Goal: Task Accomplishment & Management: Manage account settings

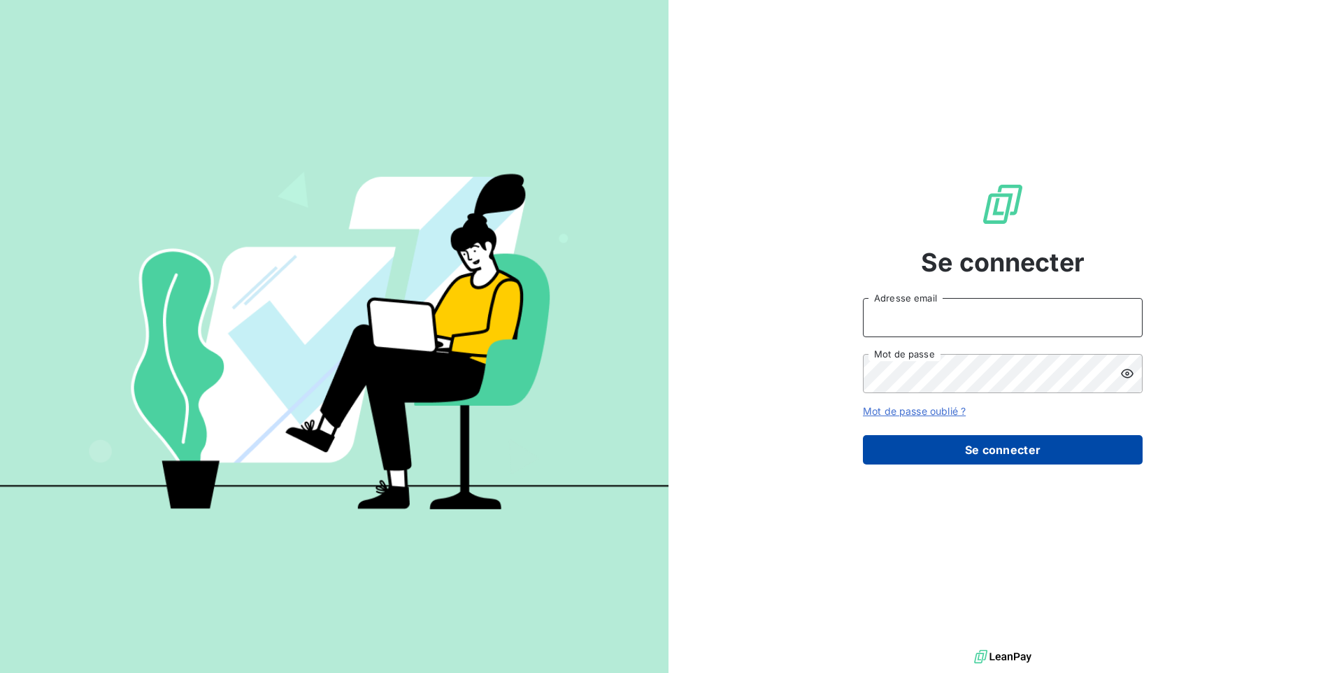
type input "[EMAIL_ADDRESS][DOMAIN_NAME]"
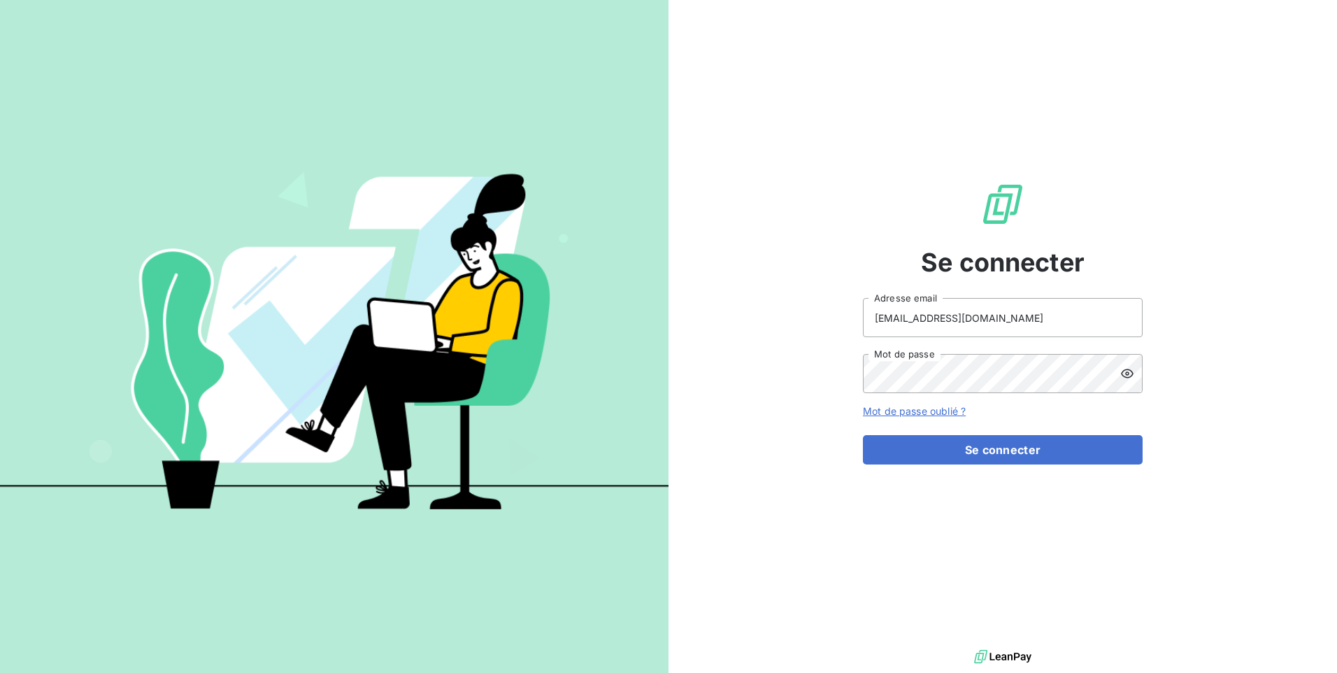
drag, startPoint x: 994, startPoint y: 450, endPoint x: 915, endPoint y: 468, distance: 80.4
click at [994, 450] on button "Se connecter" at bounding box center [1003, 449] width 280 height 29
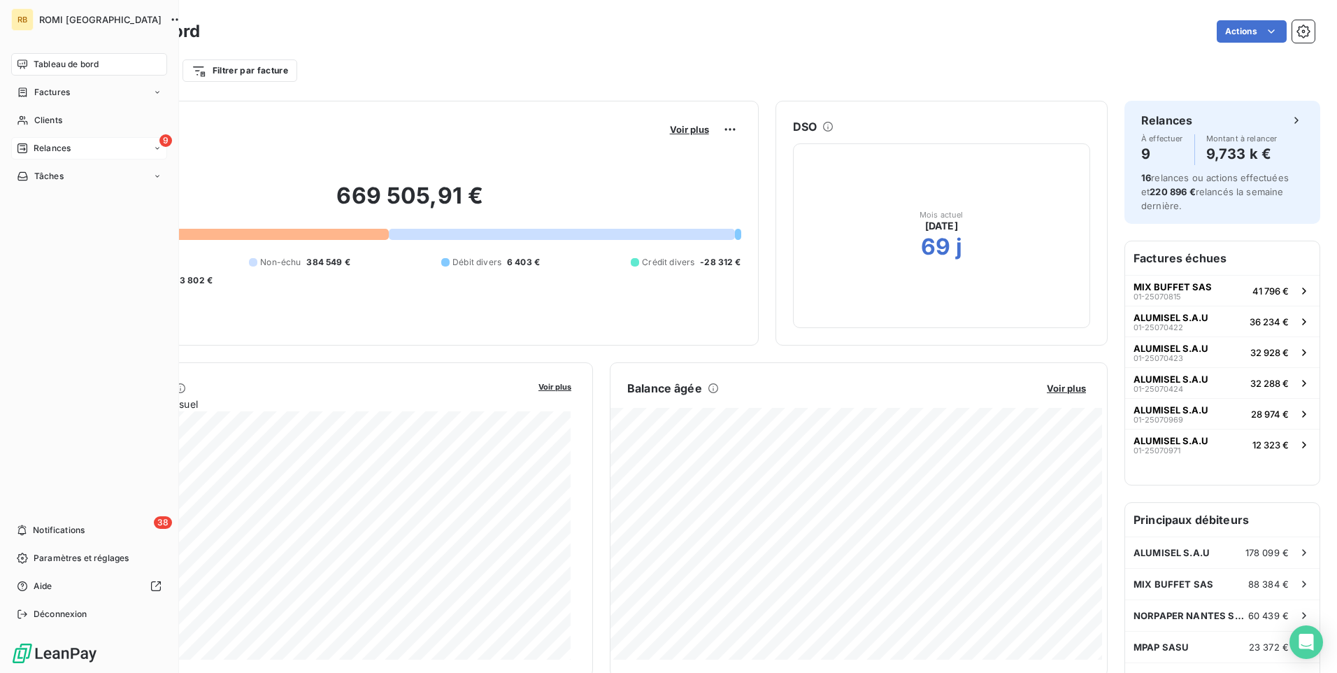
click at [34, 152] on span "Relances" at bounding box center [52, 148] width 37 height 13
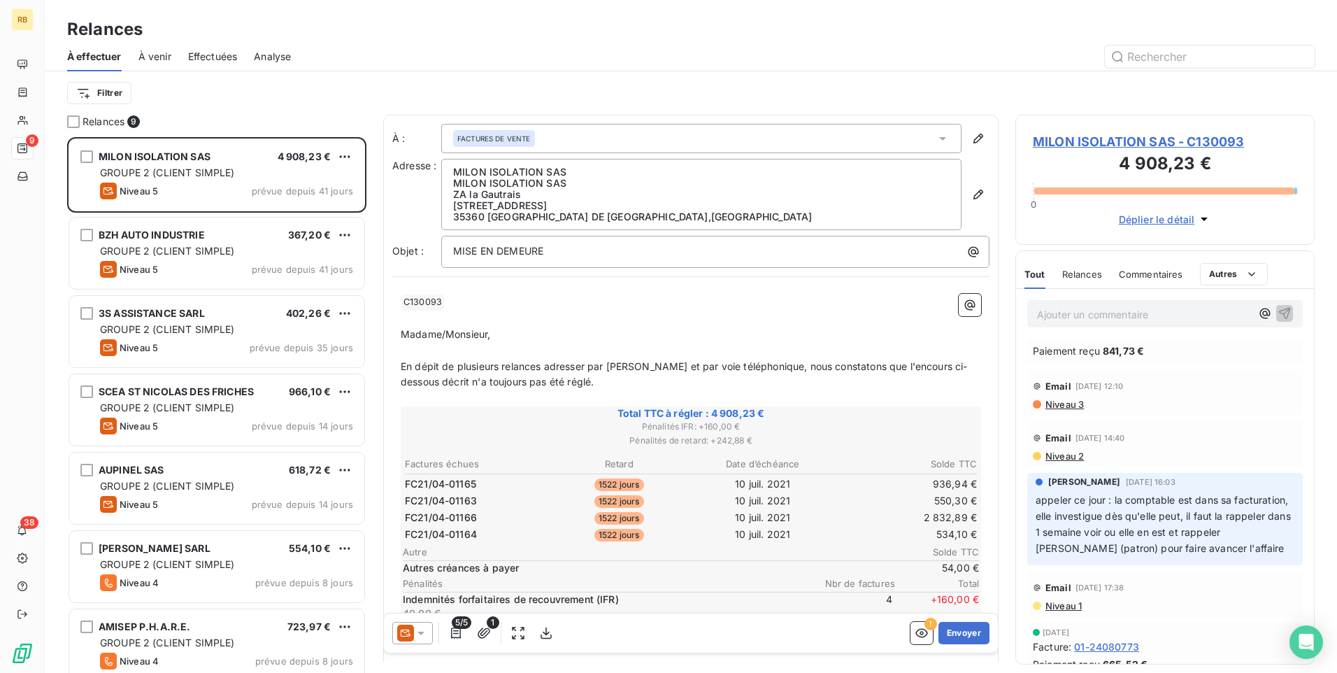
scroll to position [1258, 0]
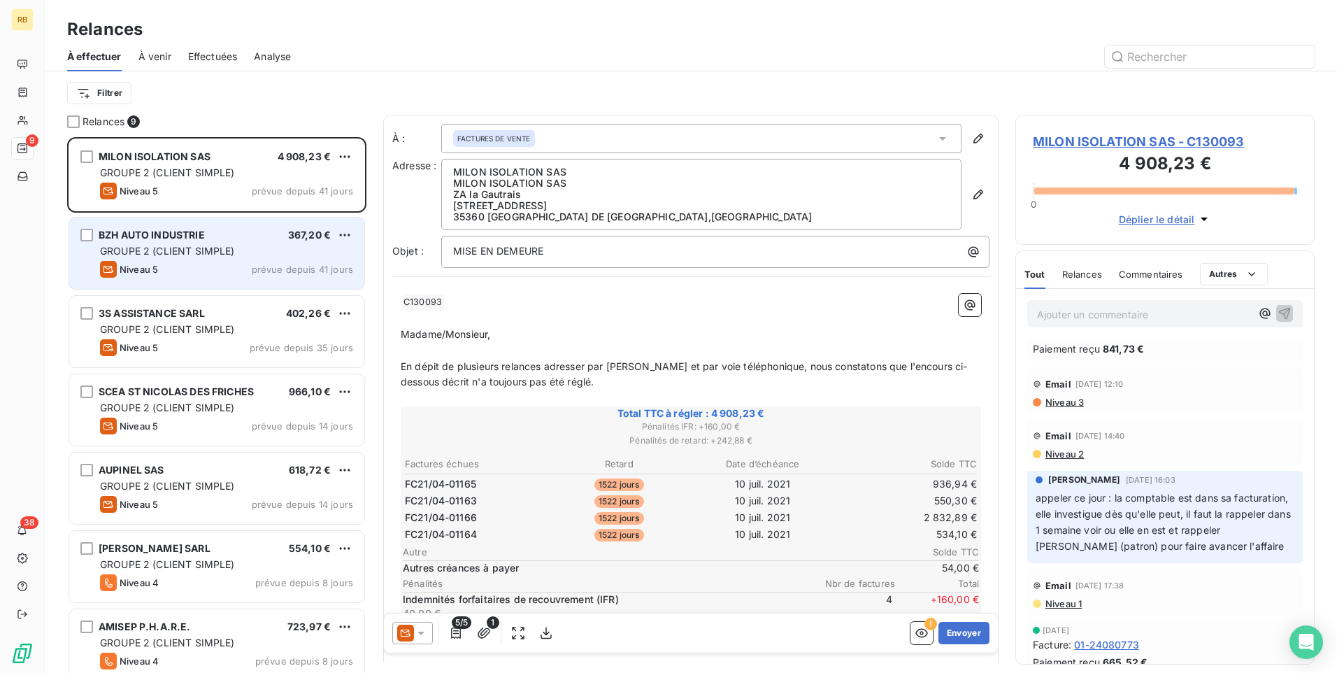
click at [226, 261] on div "Niveau 5 prévue depuis 41 jours" at bounding box center [226, 269] width 253 height 17
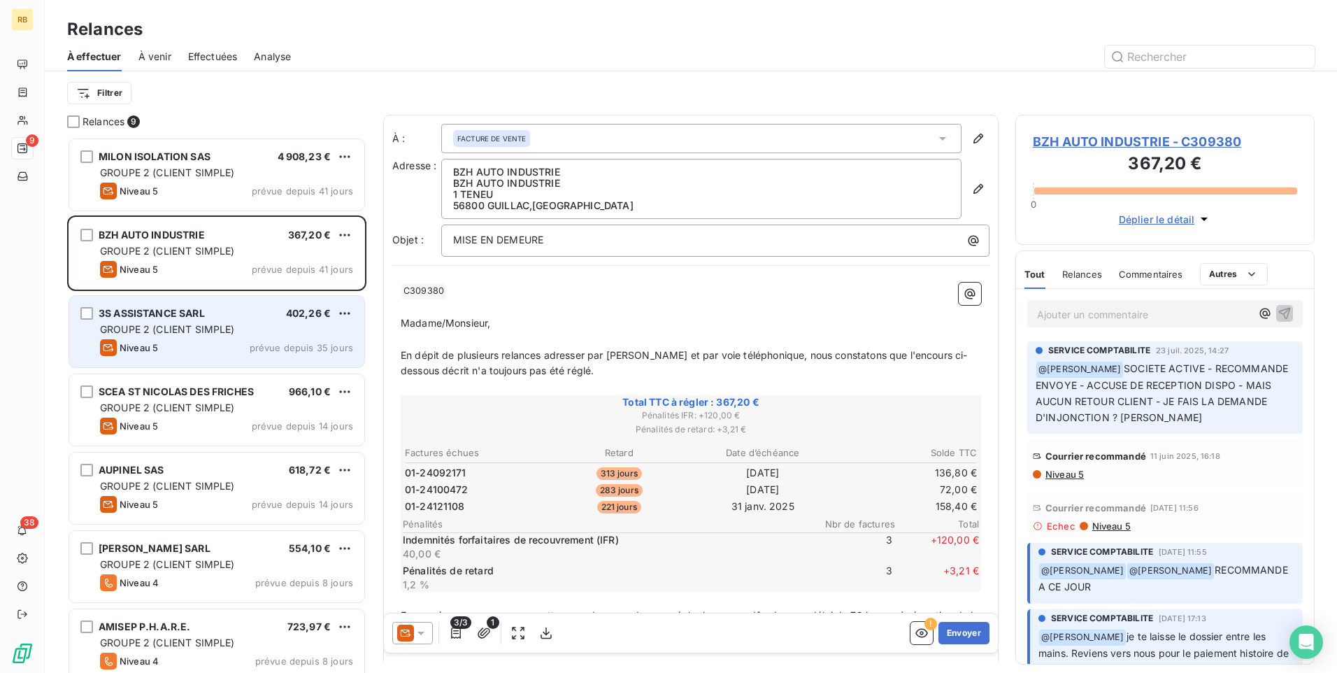
click at [205, 338] on div "3S ASSISTANCE SARL 402,26 € GROUPE 2 (CLIENT SIMPLE) Niveau 5 prévue depuis 35 …" at bounding box center [216, 331] width 295 height 71
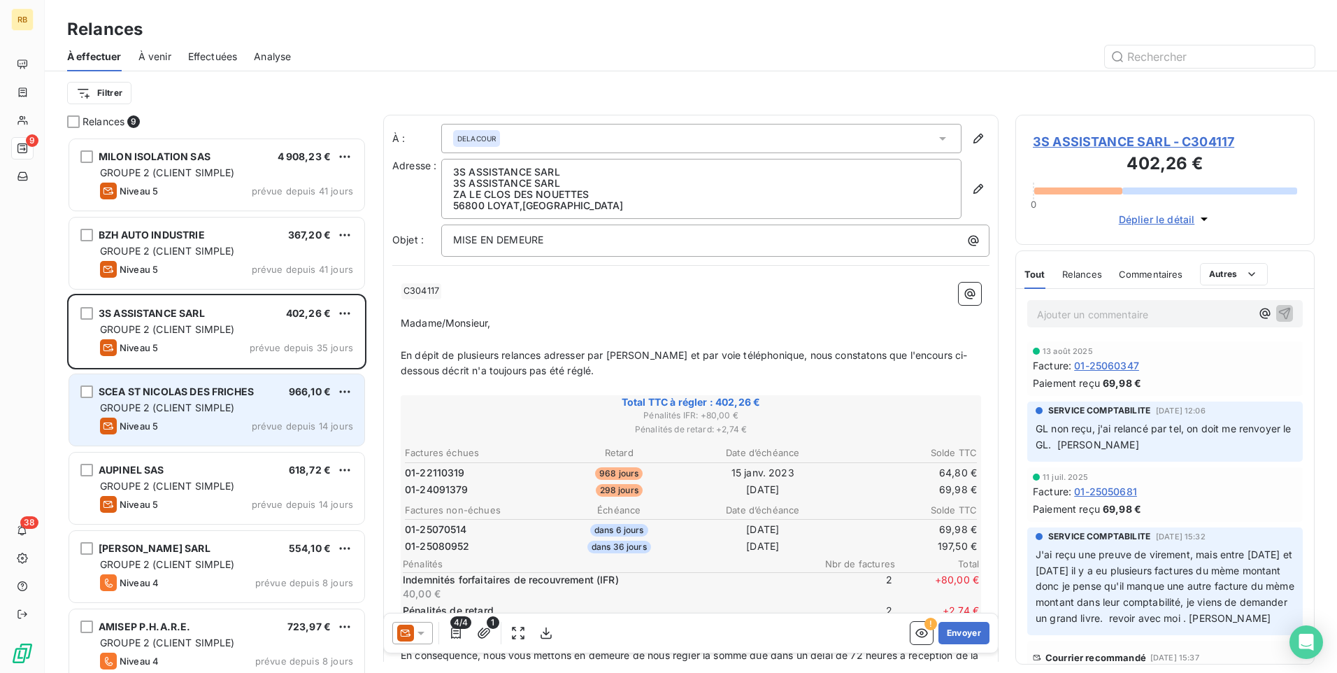
click at [206, 410] on span "GROUPE 2 (CLIENT SIMPLE)" at bounding box center [167, 407] width 135 height 12
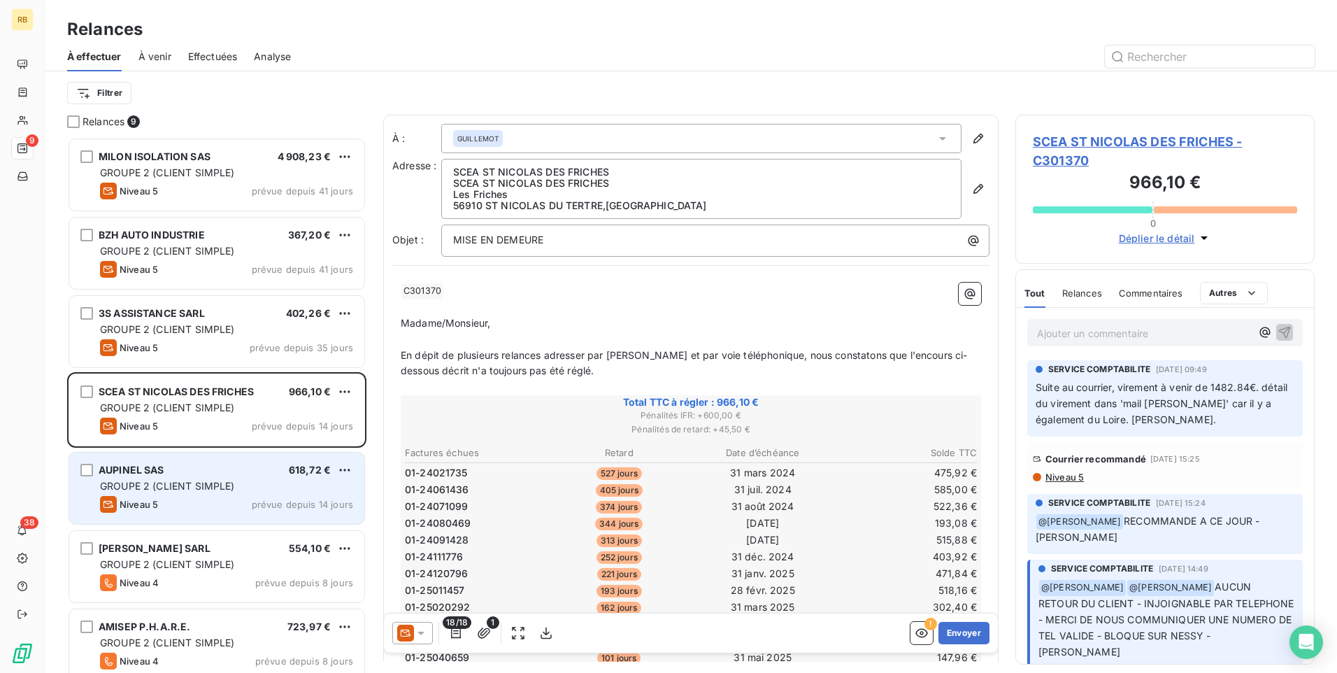
click at [205, 489] on span "GROUPE 2 (CLIENT SIMPLE)" at bounding box center [167, 486] width 135 height 12
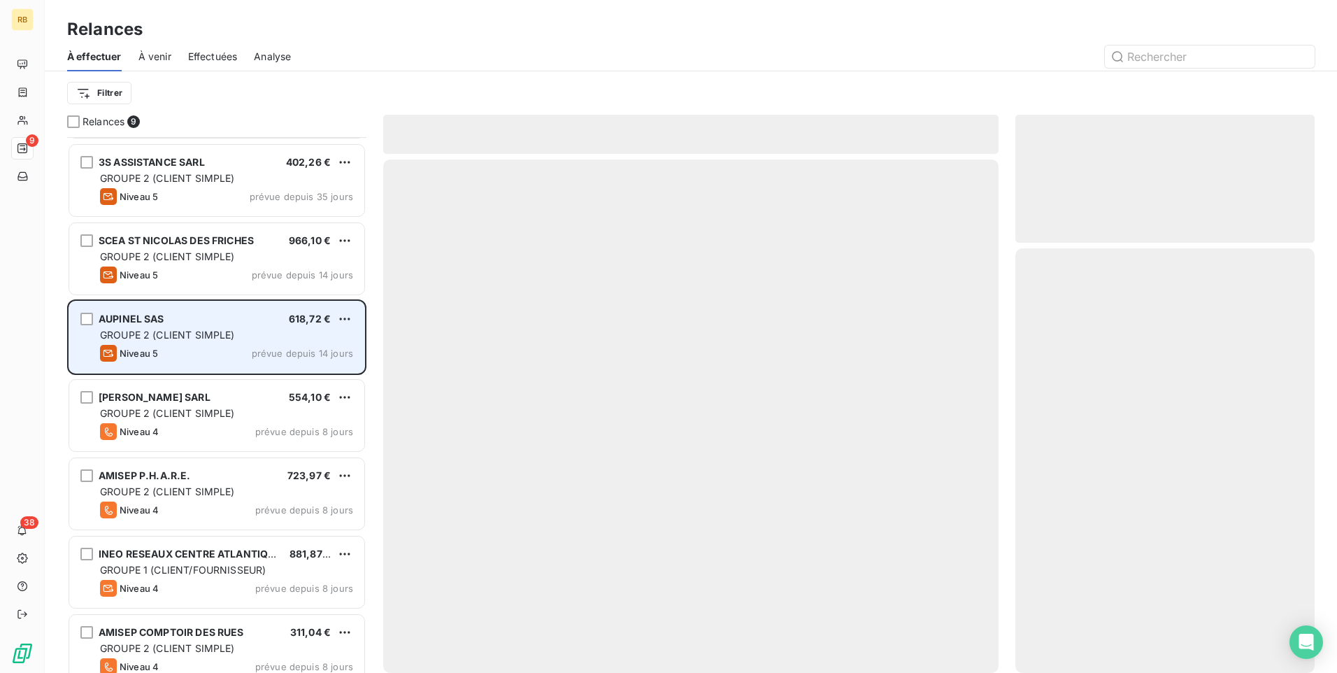
scroll to position [170, 0]
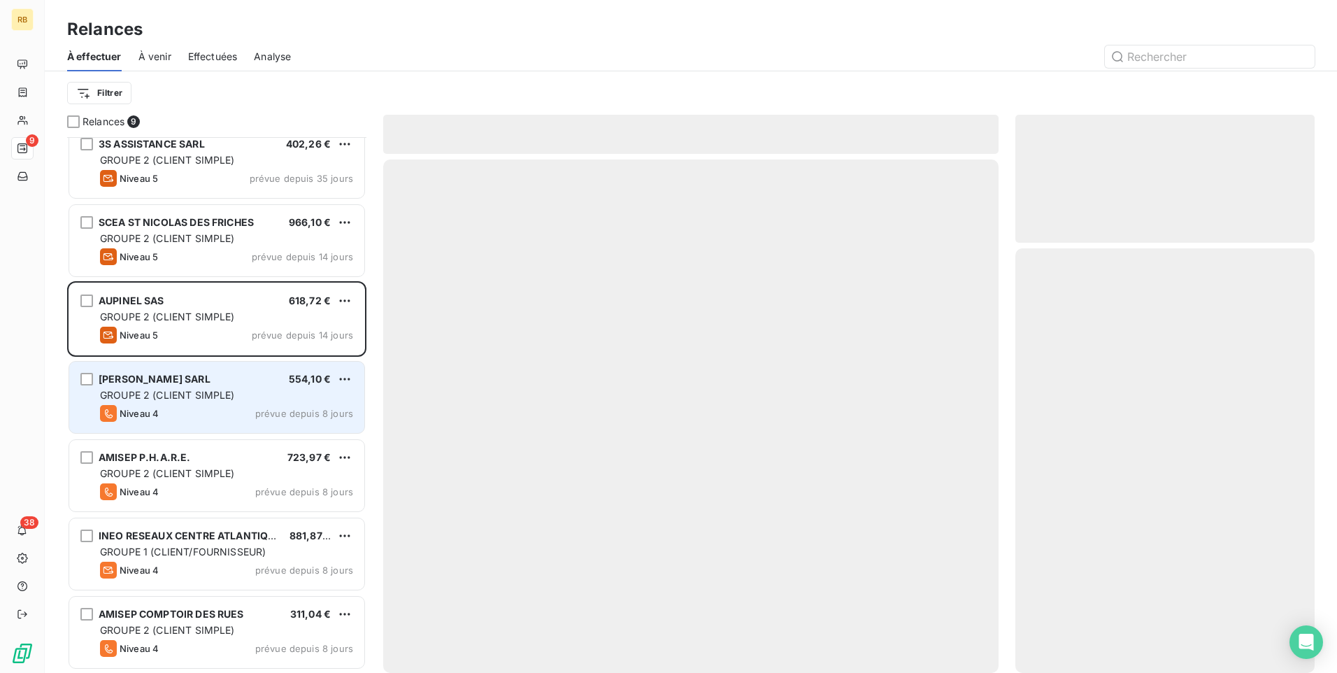
click at [207, 399] on span "GROUPE 2 (CLIENT SIMPLE)" at bounding box center [167, 395] width 135 height 12
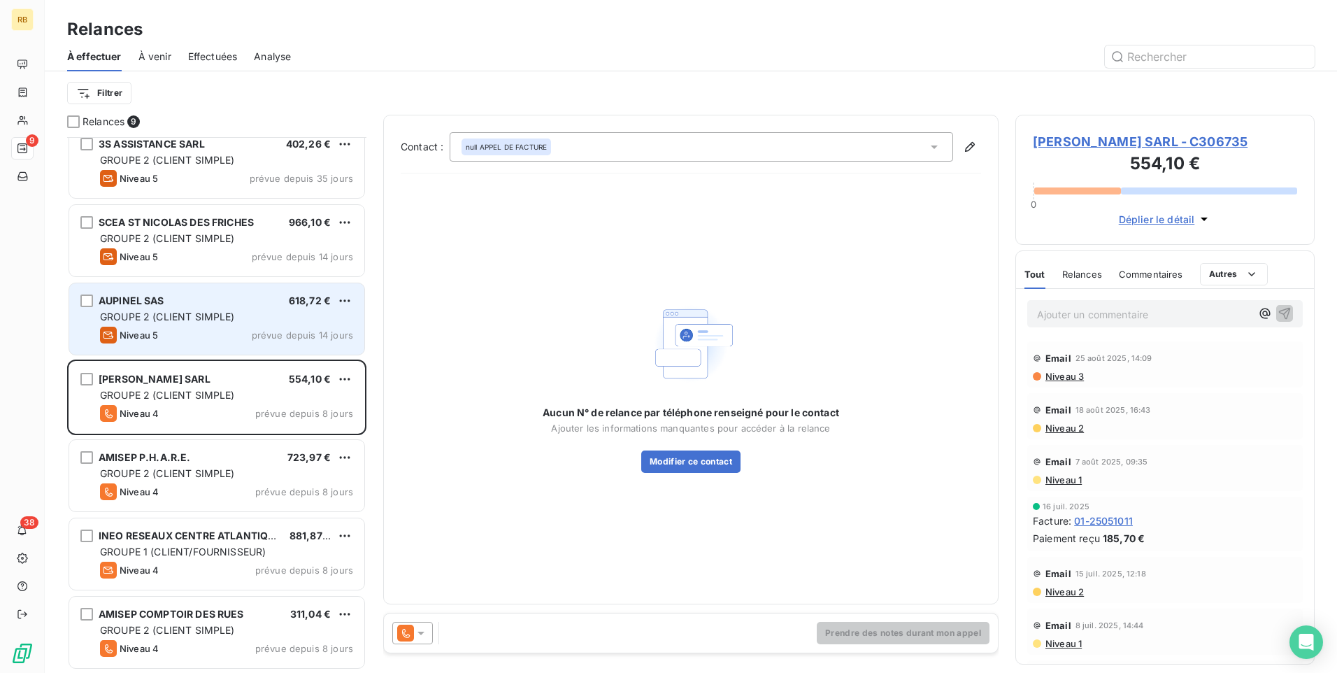
click at [229, 328] on div "Niveau 5 prévue depuis 14 jours" at bounding box center [226, 335] width 253 height 17
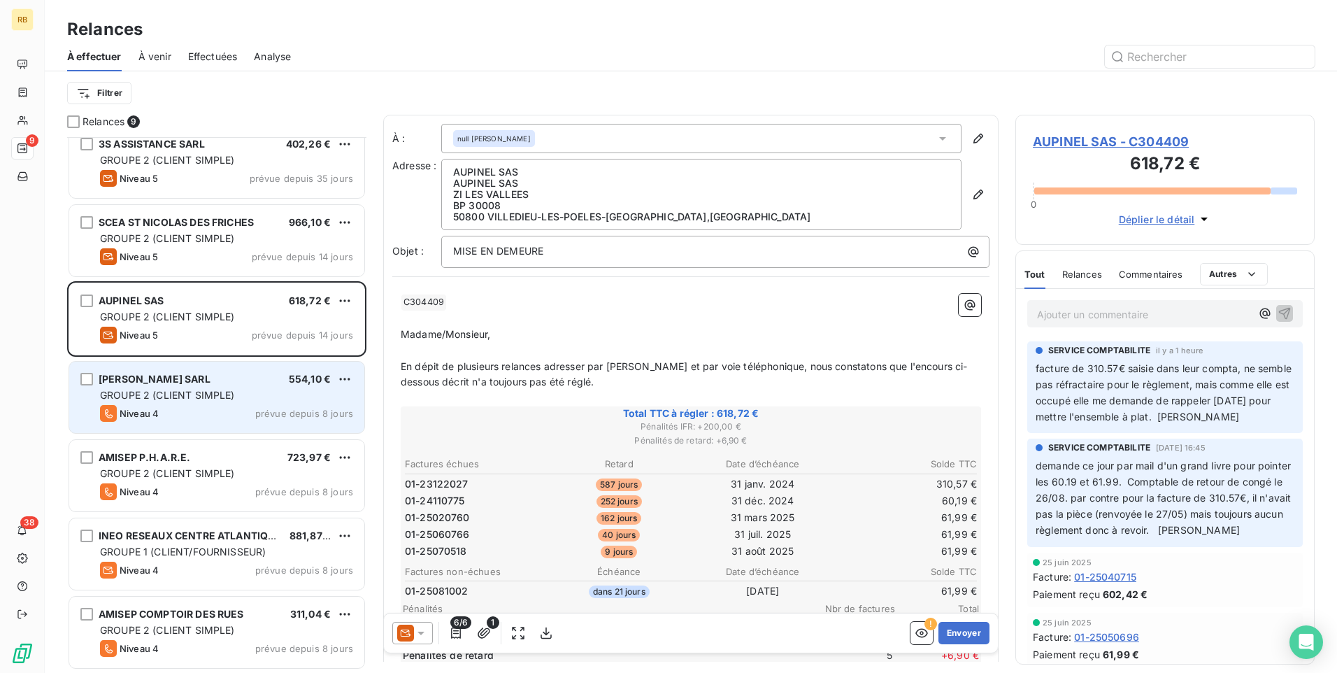
click at [206, 394] on span "GROUPE 2 (CLIENT SIMPLE)" at bounding box center [167, 395] width 135 height 12
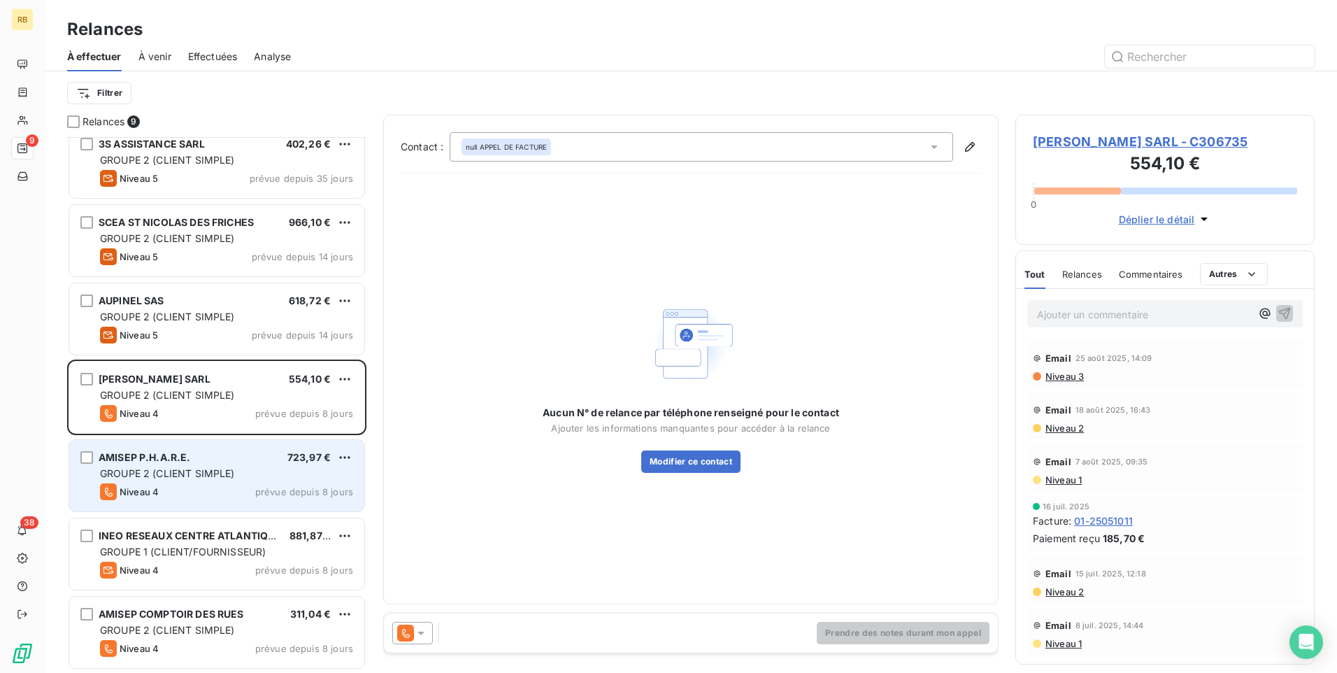
click at [194, 479] on div "GROUPE 2 (CLIENT SIMPLE)" at bounding box center [226, 473] width 253 height 14
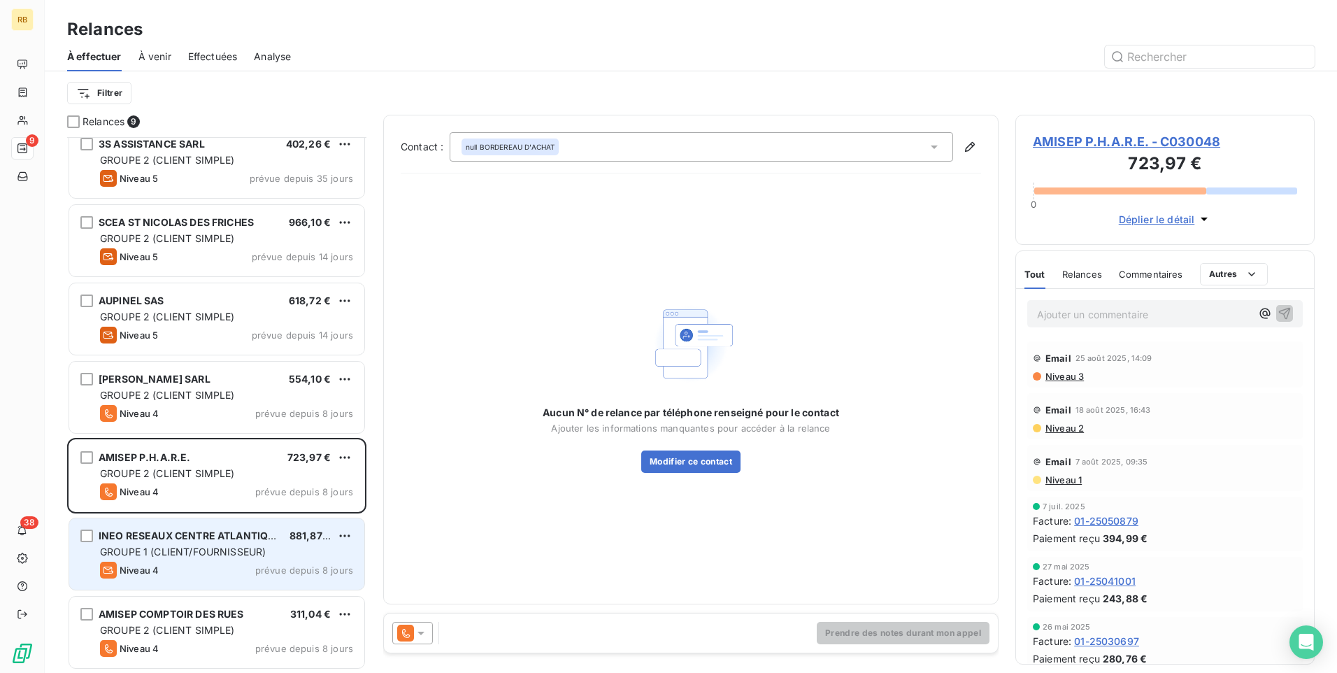
click at [180, 543] on div "INEO RESEAUX CENTRE ATLANTIQUE 881,87 € GROUPE 1 (CLIENT/FOURNISSEUR) Niveau 4 …" at bounding box center [216, 553] width 295 height 71
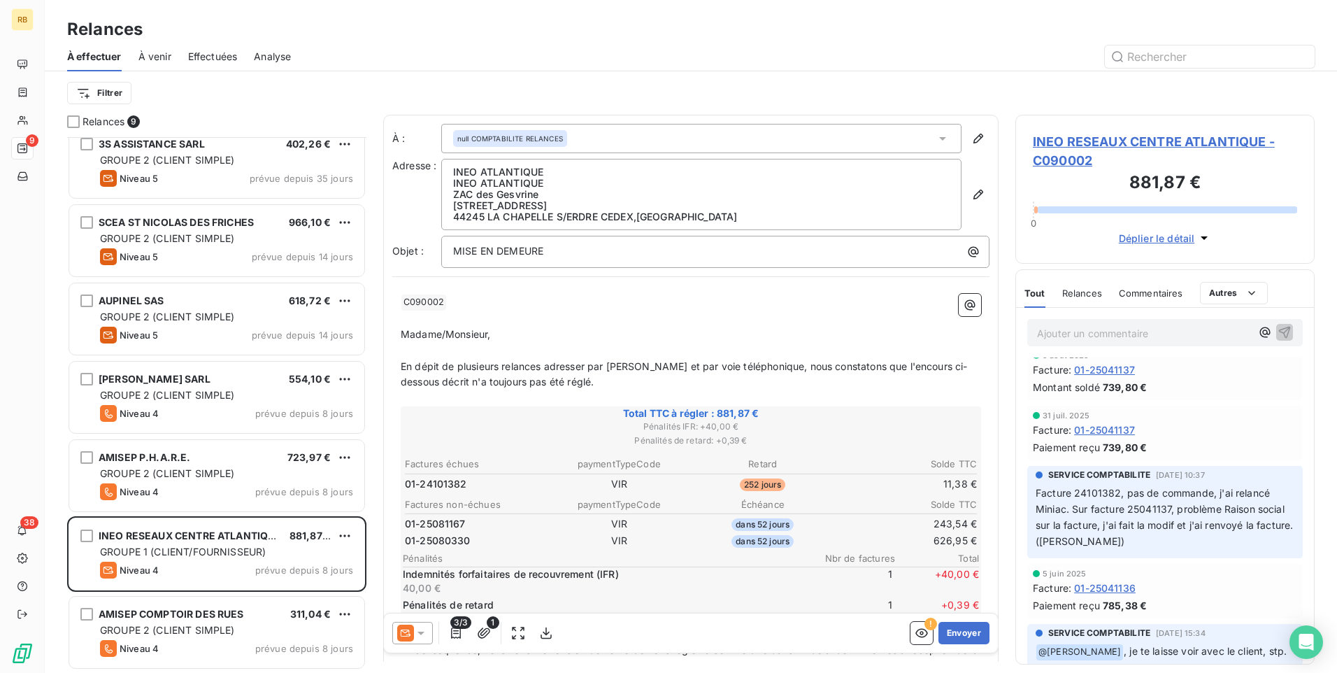
scroll to position [350, 0]
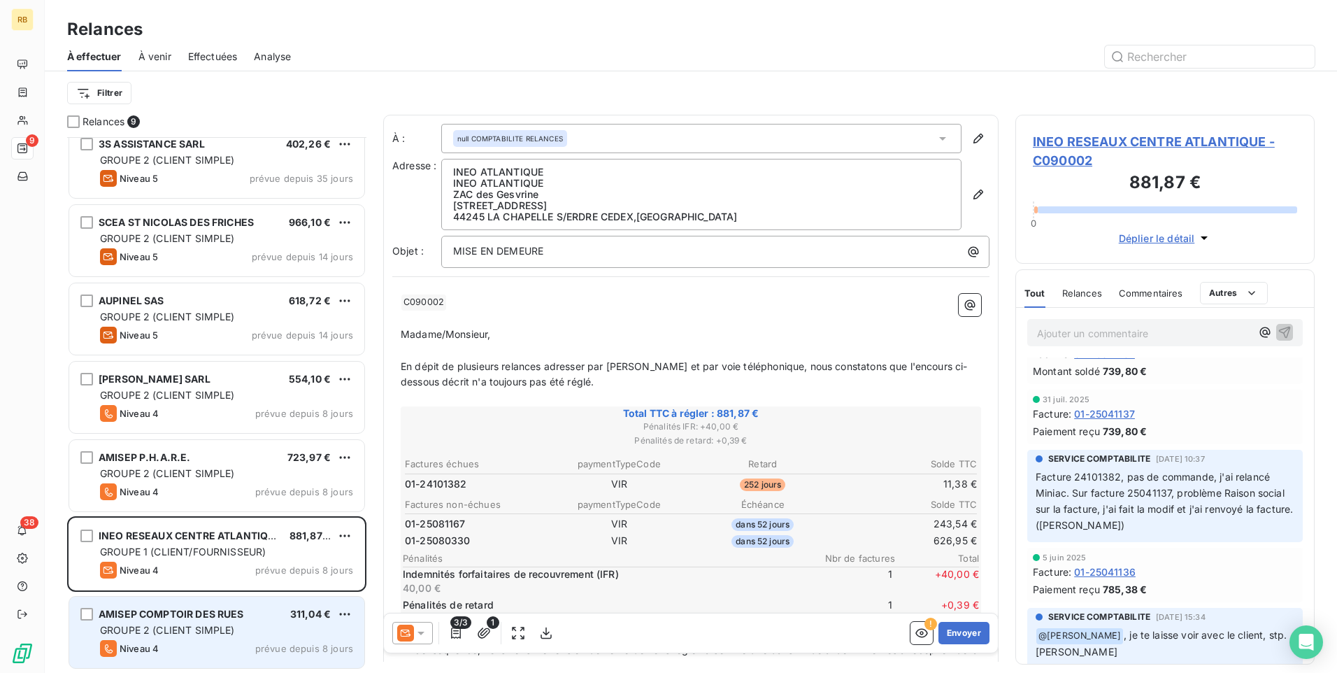
click at [192, 624] on span "GROUPE 2 (CLIENT SIMPLE)" at bounding box center [167, 630] width 135 height 12
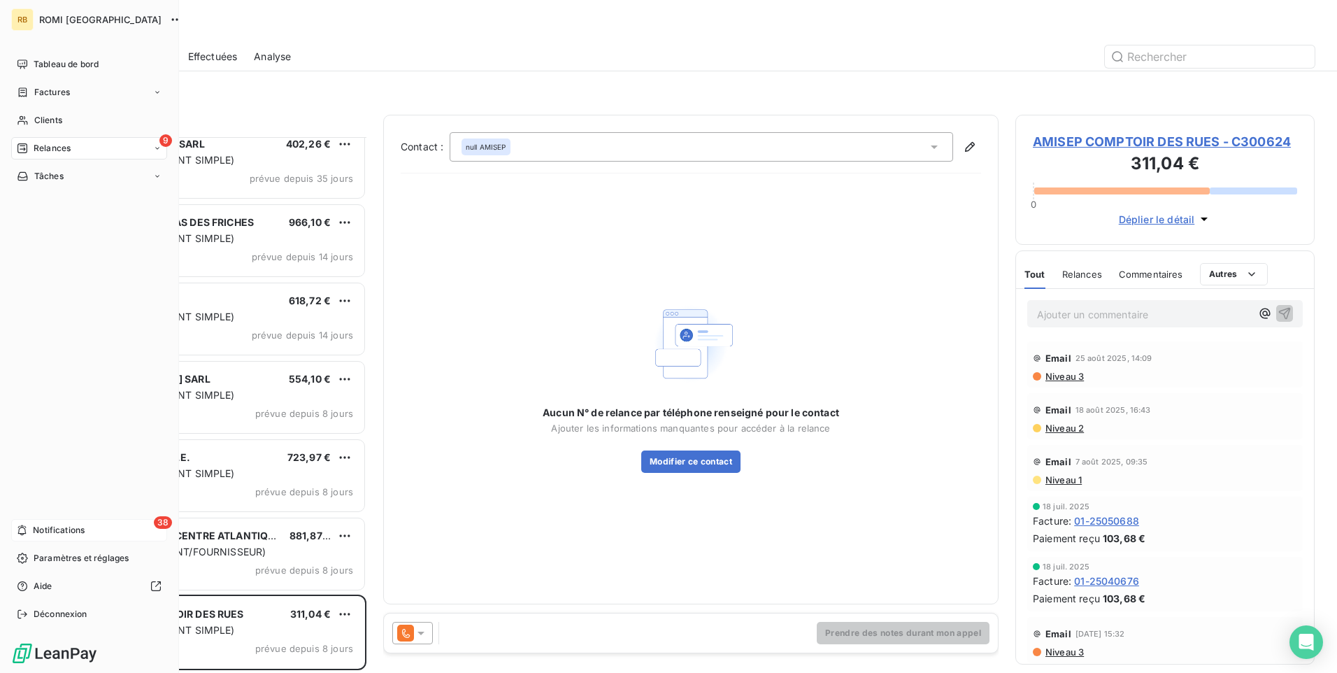
click at [62, 527] on span "Notifications" at bounding box center [59, 530] width 52 height 13
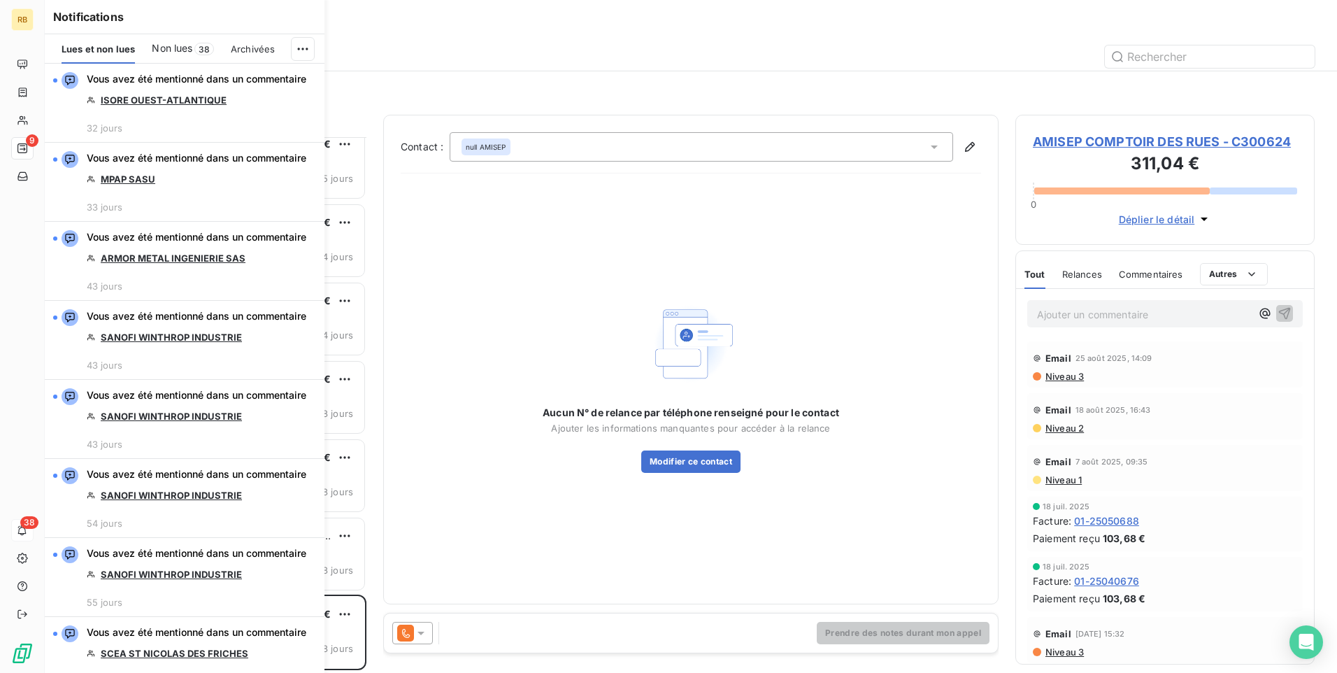
scroll to position [525, 289]
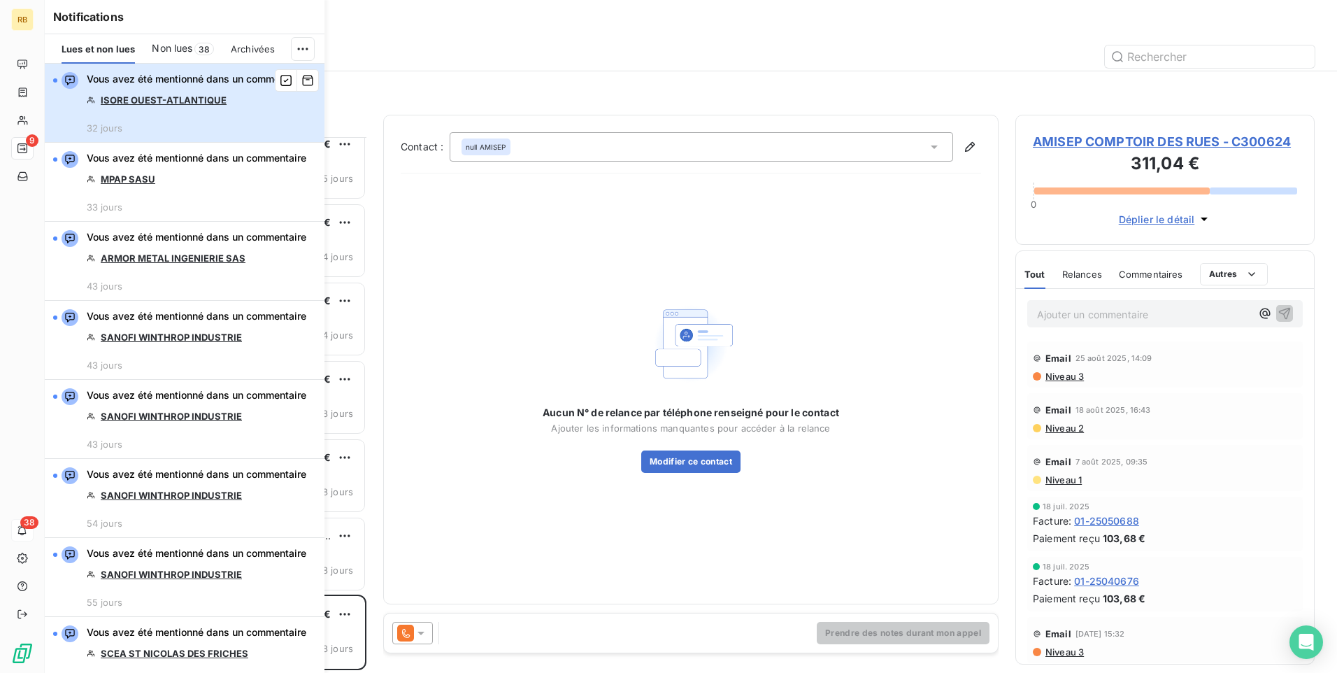
click at [227, 86] on span "Vous avez été mentionné dans un commentaire" at bounding box center [197, 79] width 220 height 14
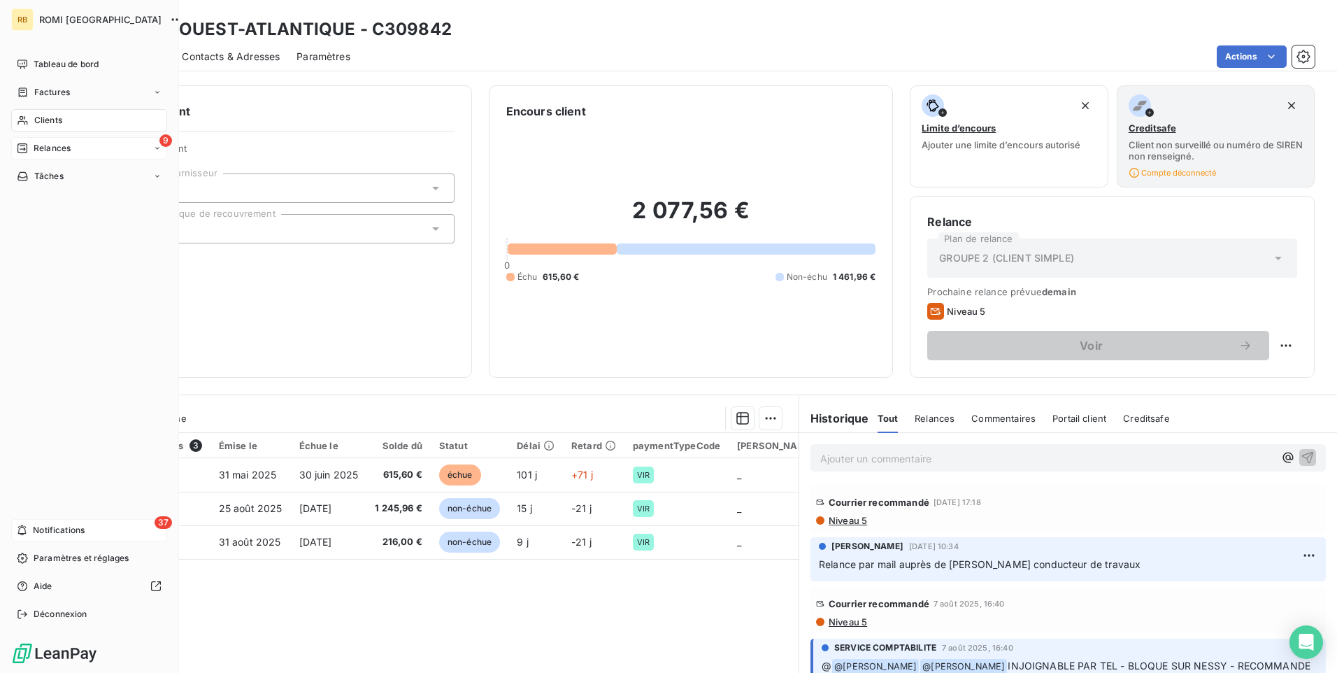
click at [52, 535] on span "Notifications" at bounding box center [59, 530] width 52 height 13
click at [50, 148] on span "Relances" at bounding box center [52, 148] width 37 height 13
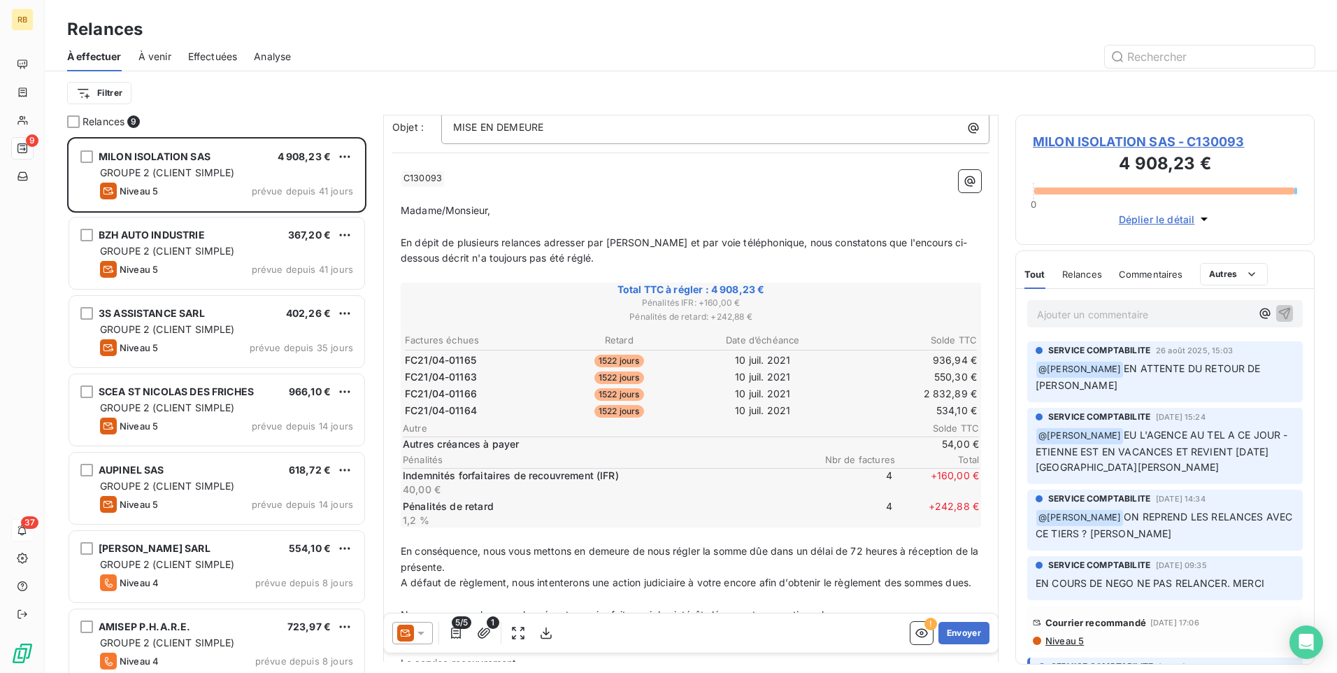
scroll to position [55, 0]
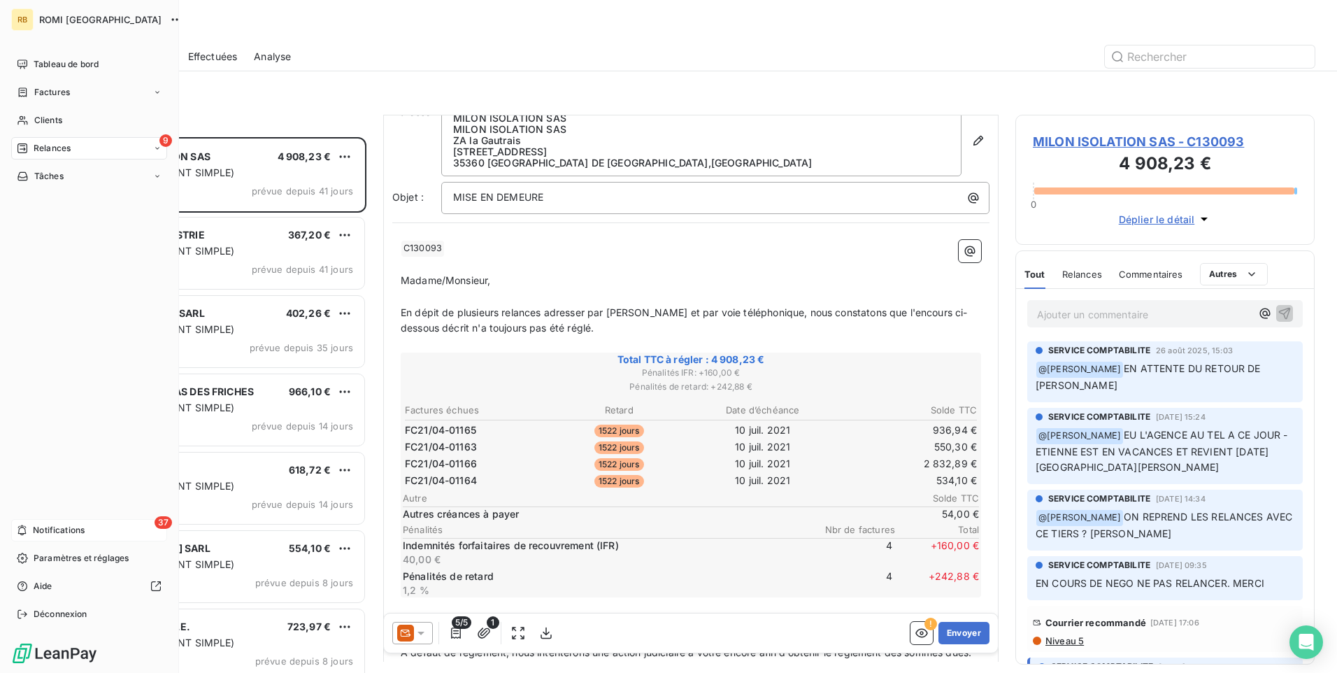
click at [64, 533] on span "Notifications" at bounding box center [59, 530] width 52 height 13
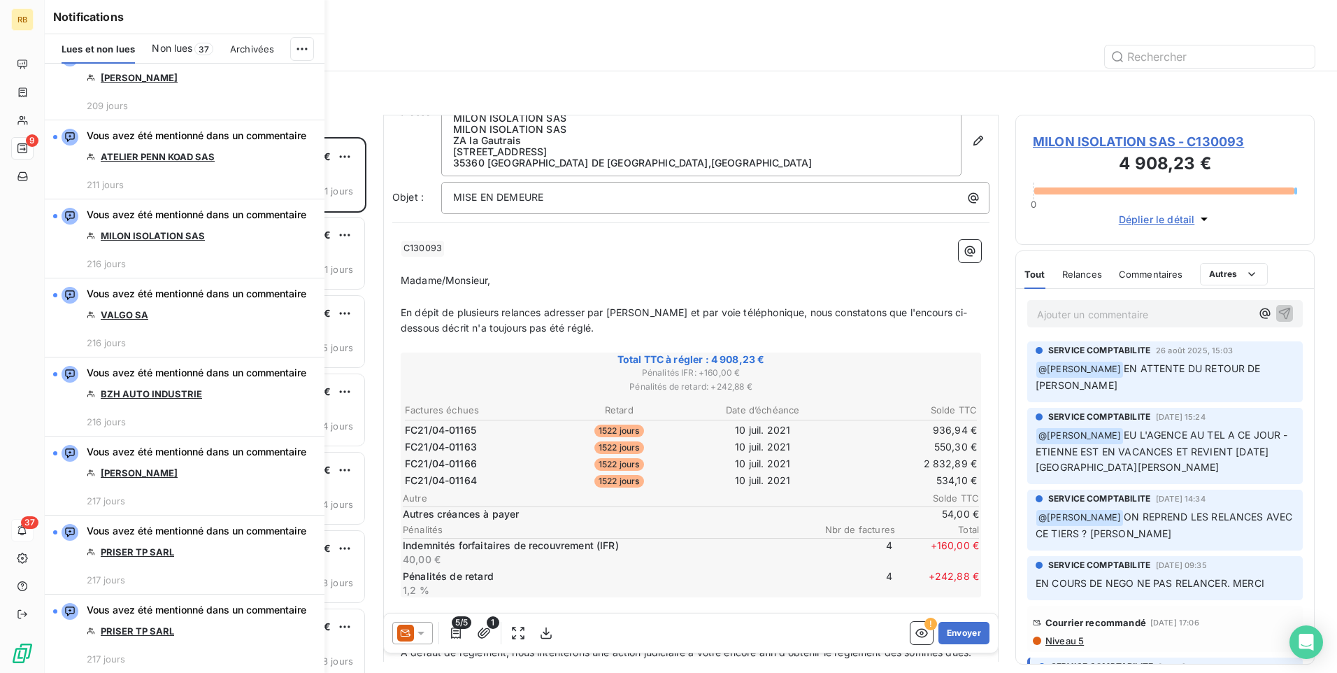
scroll to position [3100, 0]
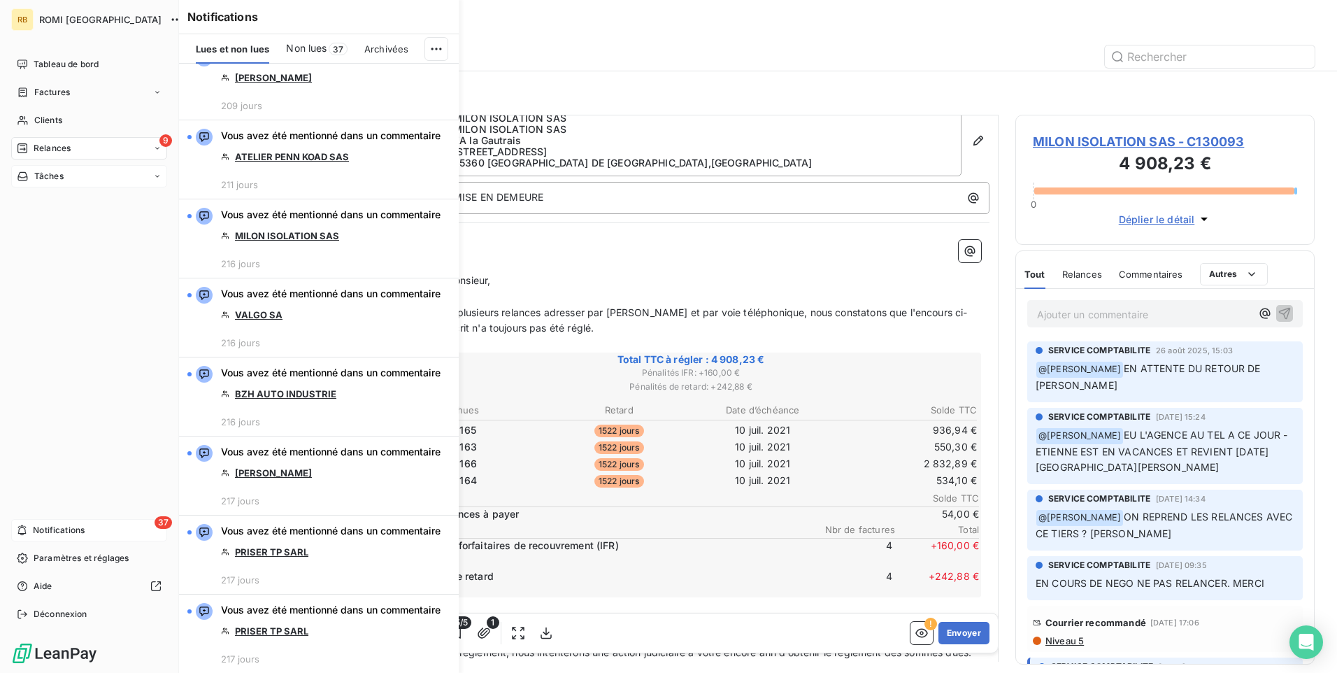
click at [48, 178] on span "Tâches" at bounding box center [48, 176] width 29 height 13
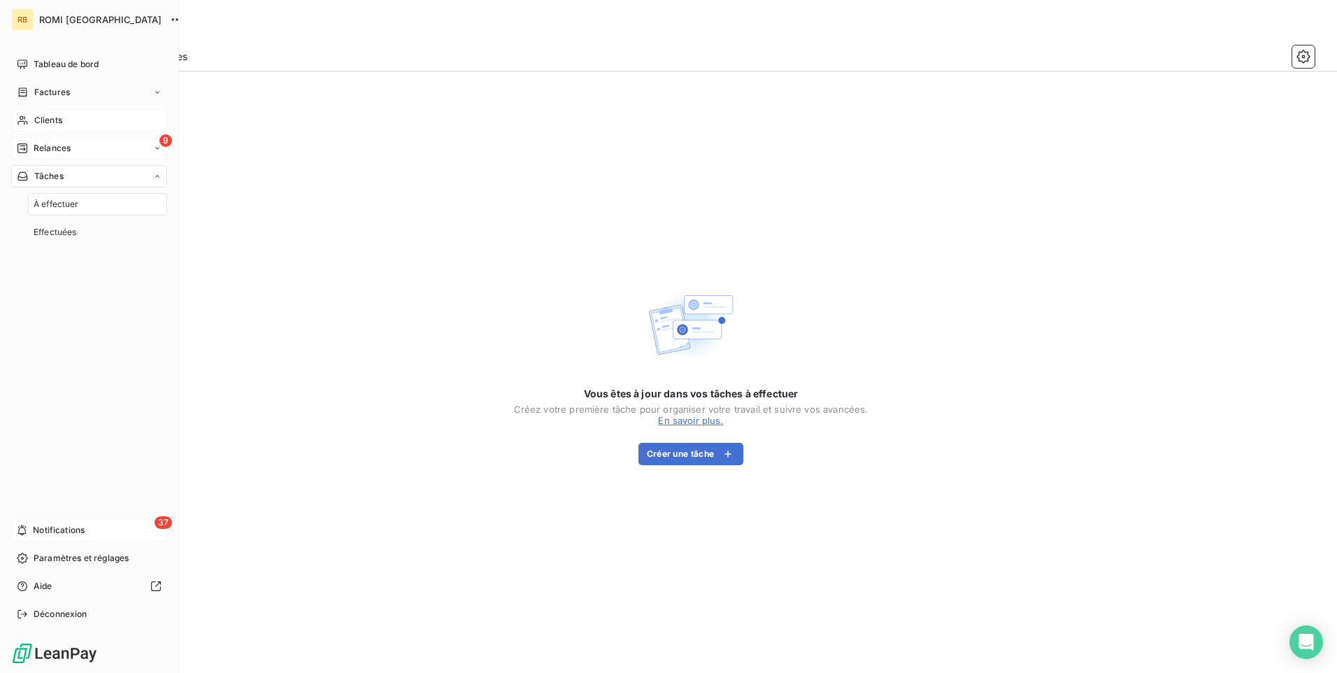
click at [61, 115] on span "Clients" at bounding box center [48, 120] width 28 height 13
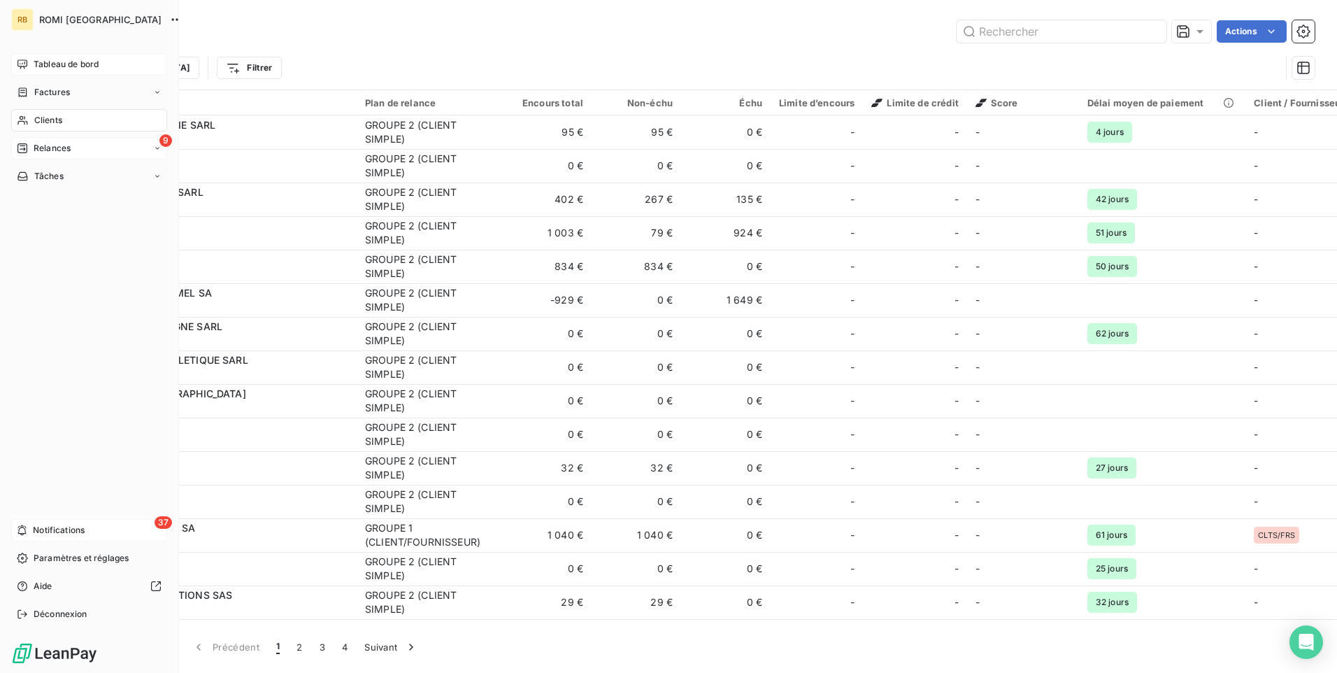
click at [62, 62] on span "Tableau de bord" at bounding box center [66, 64] width 65 height 13
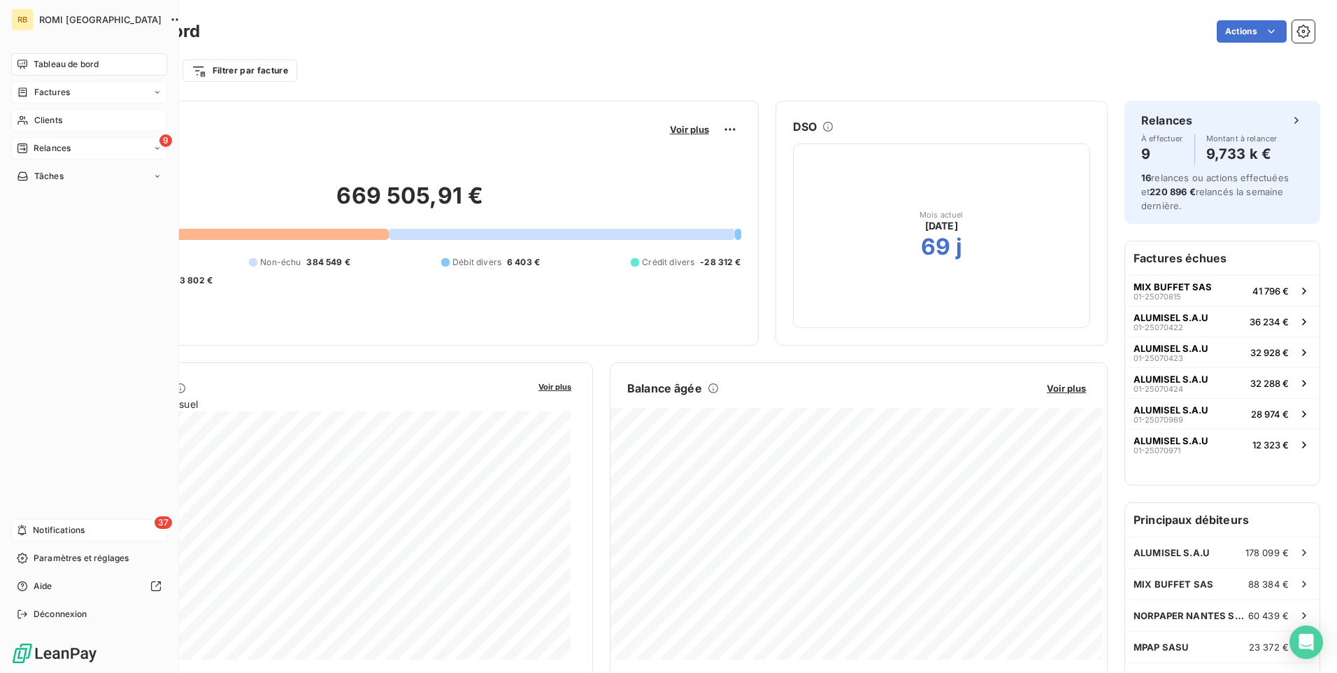
click at [57, 91] on span "Factures" at bounding box center [52, 92] width 36 height 13
